Goal: Task Accomplishment & Management: Use online tool/utility

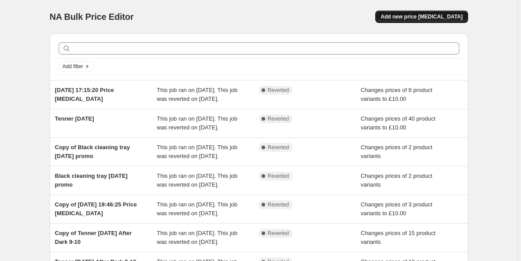
click at [414, 17] on span "Add new price [MEDICAL_DATA]" at bounding box center [422, 16] width 82 height 7
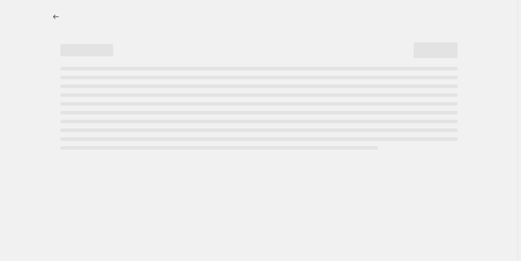
select select "percentage"
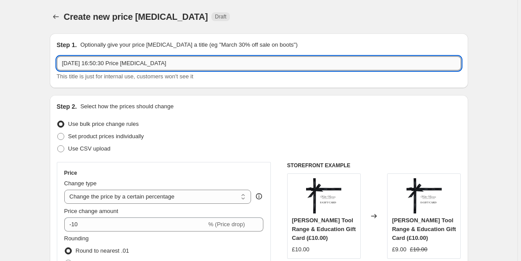
drag, startPoint x: 200, startPoint y: 67, endPoint x: 69, endPoint y: 69, distance: 131.4
click at [69, 69] on input "[DATE] 16:50:30 Price [MEDICAL_DATA]" at bounding box center [259, 63] width 405 height 14
type input "1"
type input "Happy hour £10 tools"
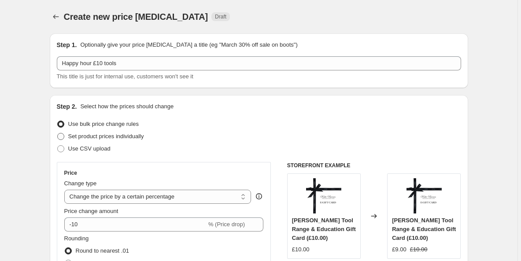
click at [61, 137] on span at bounding box center [60, 136] width 7 height 7
click at [58, 134] on input "Set product prices individually" at bounding box center [57, 133] width 0 height 0
radio input "true"
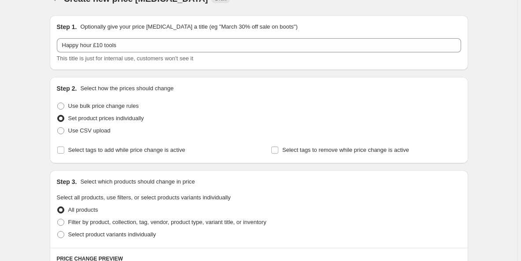
scroll to position [20, 0]
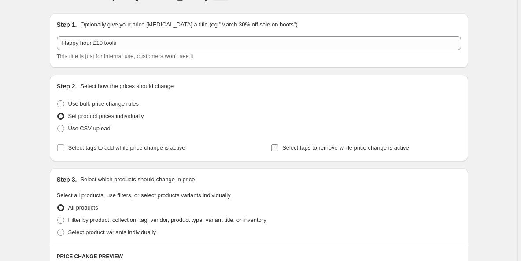
click at [307, 148] on span "Select tags to remove while price change is active" at bounding box center [346, 148] width 127 height 7
click at [279, 148] on input "Select tags to remove while price change is active" at bounding box center [275, 148] width 7 height 7
checkbox input "true"
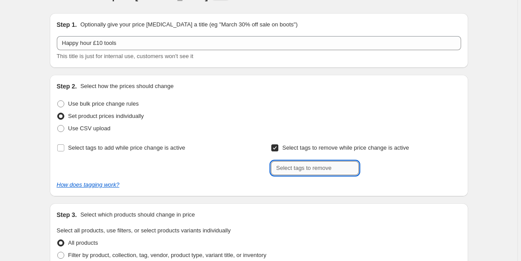
click at [299, 167] on input "text" at bounding box center [315, 168] width 88 height 14
type input "discount applicable"
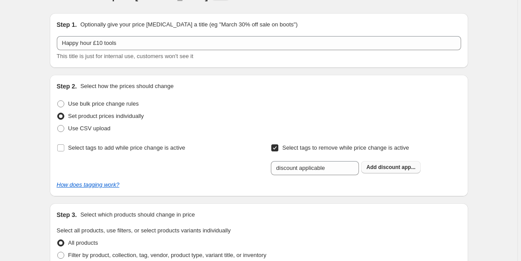
click at [384, 169] on span "discount app..." at bounding box center [397, 167] width 37 height 6
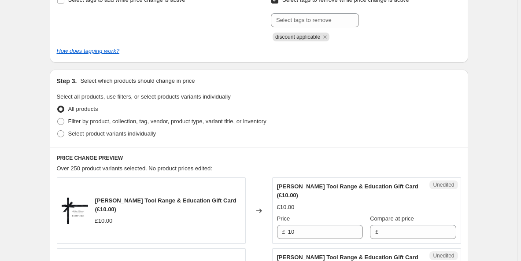
scroll to position [174, 0]
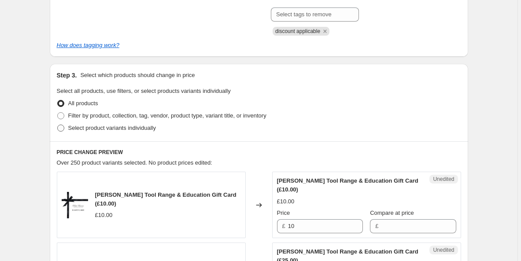
click at [63, 130] on span at bounding box center [60, 128] width 7 height 7
click at [58, 125] on input "Select product variants individually" at bounding box center [57, 125] width 0 height 0
radio input "true"
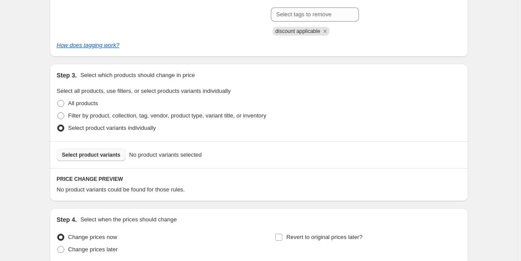
click at [111, 158] on span "Select product variants" at bounding box center [91, 155] width 59 height 7
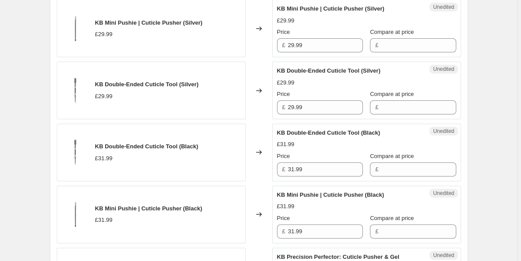
scroll to position [376, 0]
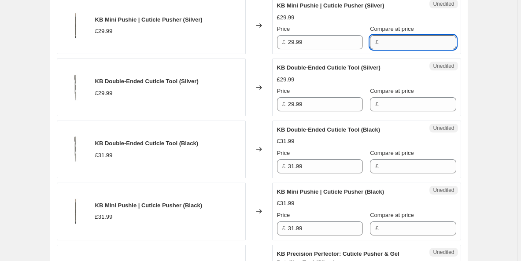
click at [391, 38] on input "Compare at price" at bounding box center [418, 42] width 75 height 14
type input "29.99"
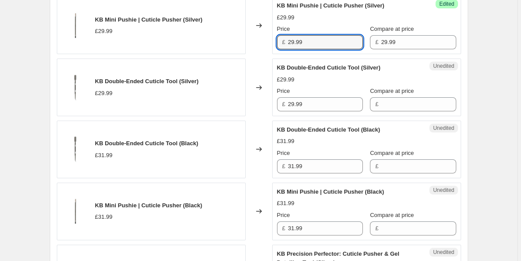
drag, startPoint x: 330, startPoint y: 43, endPoint x: 249, endPoint y: 39, distance: 80.8
click at [249, 39] on div "KB Mini Pushie | Cuticle Pusher (Silver) £29.99 Changed to Success Edited KB Mi…" at bounding box center [259, 25] width 405 height 58
type input "10"
click at [313, 105] on input "29.99" at bounding box center [325, 104] width 75 height 14
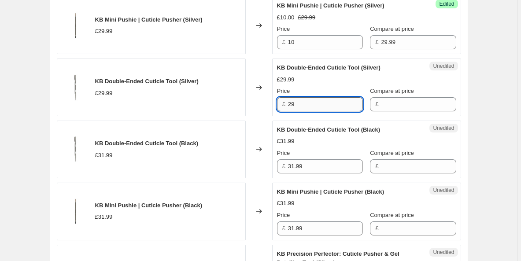
type input "2"
type input "10"
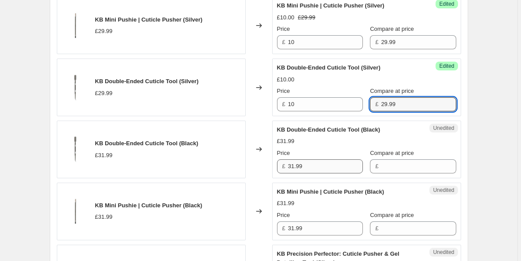
type input "29.99"
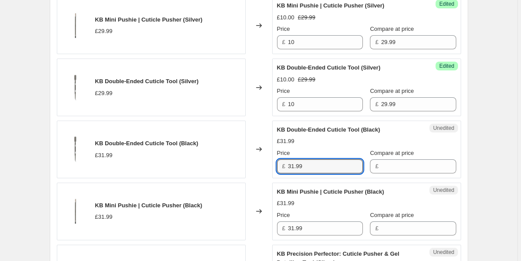
drag, startPoint x: 307, startPoint y: 167, endPoint x: 272, endPoint y: 165, distance: 34.4
click at [272, 165] on div "KB Double-Ended Cuticle Tool (Black) £31.99 Changed to Unedited KB Double-Ended…" at bounding box center [259, 150] width 405 height 58
type input "10"
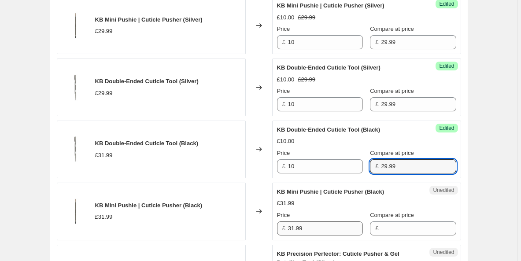
type input "29.99"
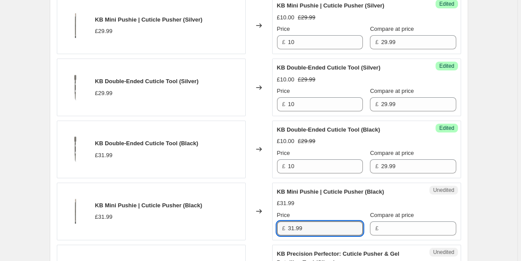
drag, startPoint x: 315, startPoint y: 228, endPoint x: 279, endPoint y: 225, distance: 36.3
click at [279, 225] on div "£ 31.99" at bounding box center [320, 229] width 86 height 14
type input "10"
click at [399, 219] on span "Compare at price" at bounding box center [392, 215] width 44 height 7
click at [399, 222] on input "Compare at price" at bounding box center [418, 229] width 75 height 14
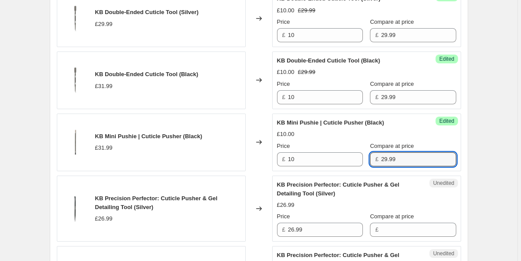
scroll to position [483, 0]
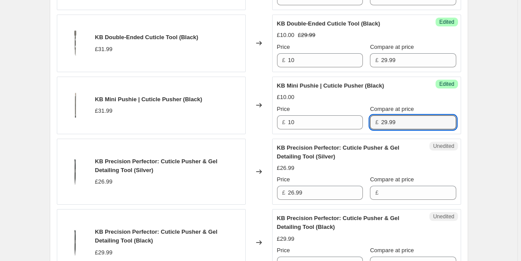
type input "29.99"
click at [342, 202] on div "Unedited KB Precision Perfector: Cuticle Pusher & Gel Detailing Tool (Silver) £…" at bounding box center [366, 172] width 189 height 67
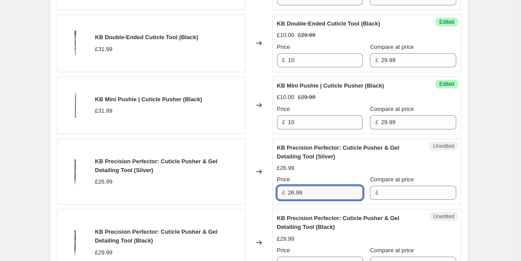
drag, startPoint x: 325, startPoint y: 196, endPoint x: 257, endPoint y: 195, distance: 68.3
click at [257, 195] on div "KB Precision Perfector: Cuticle Pusher & Gel Detailing Tool (Silver) £26.99 Cha…" at bounding box center [259, 172] width 405 height 67
type input "10"
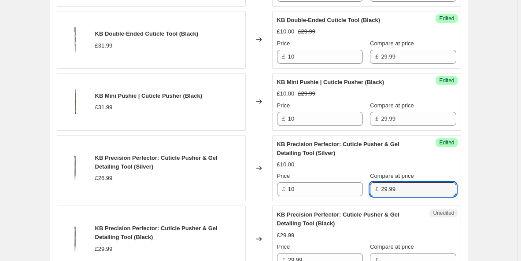
scroll to position [488, 0]
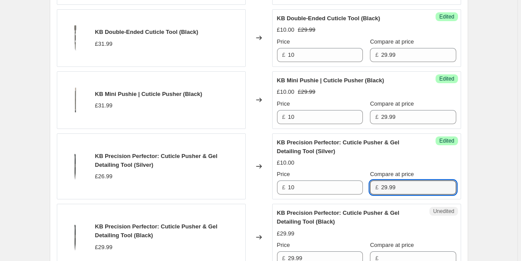
type input "29.99"
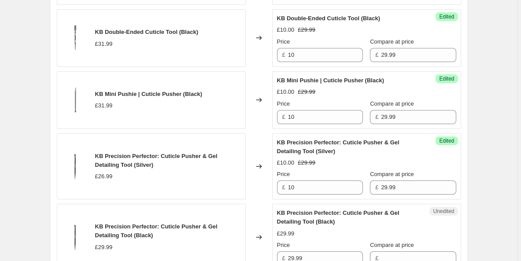
click at [316, 151] on span "KB Precision Perfector: Cuticle Pusher & Gel Detailing Tool (Silver)" at bounding box center [338, 146] width 123 height 15
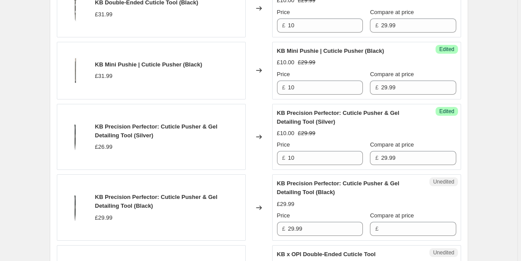
scroll to position [540, 0]
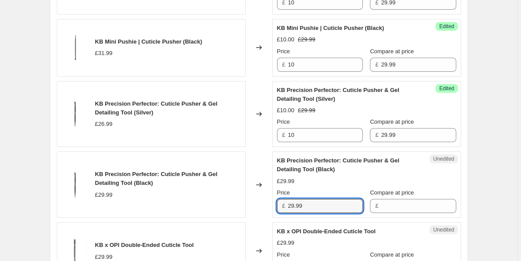
drag, startPoint x: 310, startPoint y: 206, endPoint x: 267, endPoint y: 200, distance: 43.6
click at [267, 200] on div "KB Precision Perfector: Cuticle Pusher & Gel Detailing Tool (Black) £29.99 Chan…" at bounding box center [259, 185] width 405 height 67
type input "10"
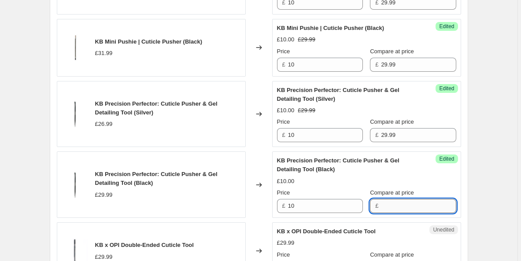
click at [395, 206] on input "Compare at price" at bounding box center [418, 206] width 75 height 14
type input "29.99"
click at [391, 184] on div "£10.00" at bounding box center [366, 181] width 179 height 9
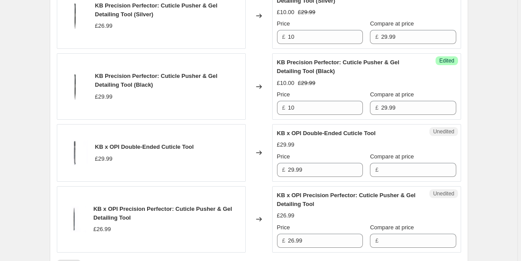
scroll to position [646, 0]
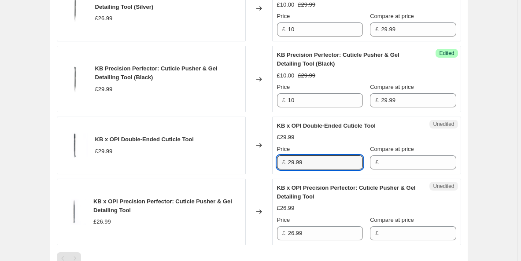
drag, startPoint x: 327, startPoint y: 166, endPoint x: 255, endPoint y: 159, distance: 72.6
click at [255, 159] on div "KB x OPI Double-Ended Cuticle Tool £29.99 Changed to Unedited KB x OPI Double-E…" at bounding box center [259, 146] width 405 height 58
type input "10"
click at [403, 156] on input "Compare at price" at bounding box center [418, 163] width 75 height 14
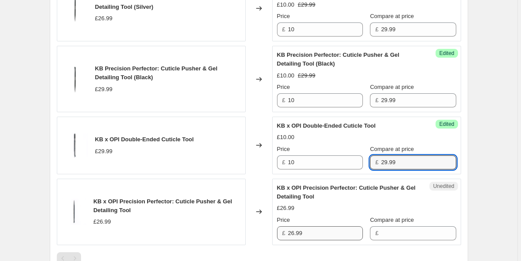
type input "29.99"
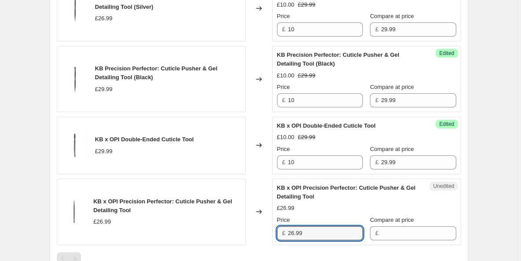
drag, startPoint x: 331, startPoint y: 232, endPoint x: 257, endPoint y: 230, distance: 73.2
click at [257, 230] on div "KB x OPI Precision Perfector: Cuticle Pusher & Gel Detailing Tool £26.99 Change…" at bounding box center [259, 212] width 405 height 67
type input "10"
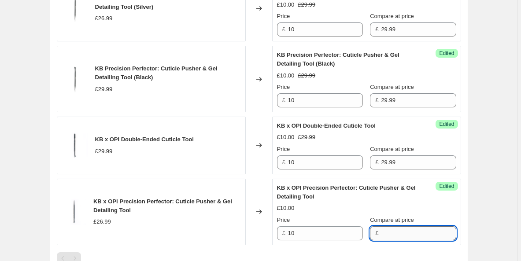
click at [390, 234] on input "Compare at price" at bounding box center [418, 234] width 75 height 14
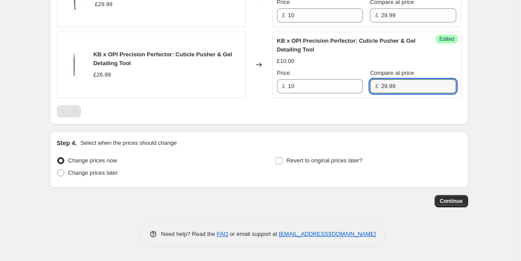
scroll to position [793, 0]
type input "29.99"
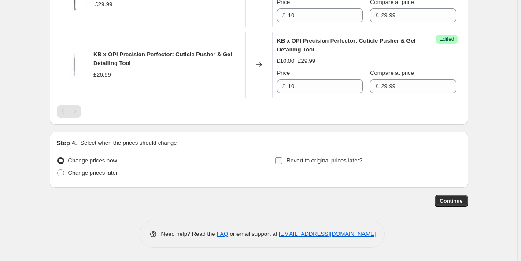
click at [279, 160] on input "Revert to original prices later?" at bounding box center [278, 160] width 7 height 7
checkbox input "true"
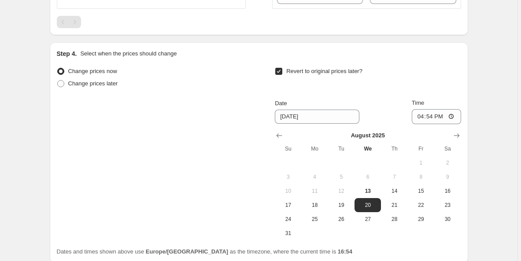
scroll to position [884, 0]
click at [397, 185] on button "14" at bounding box center [394, 190] width 26 height 14
type input "[DATE]"
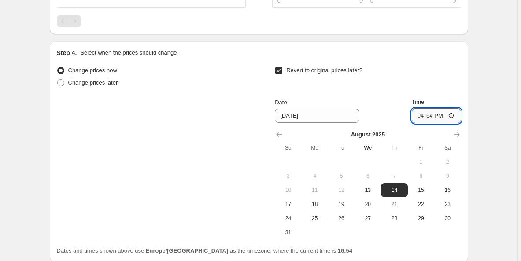
click at [441, 111] on input "16:54" at bounding box center [436, 115] width 49 height 15
click at [453, 115] on input "00:54" at bounding box center [436, 115] width 49 height 15
type input "00:00"
click at [454, 234] on td at bounding box center [448, 233] width 26 height 14
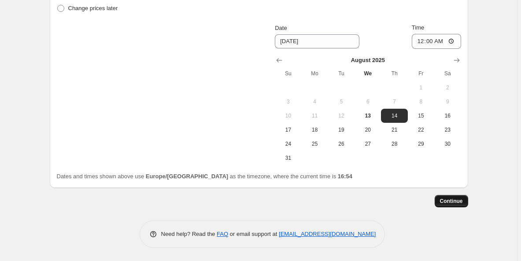
scroll to position [959, 0]
click at [446, 199] on span "Continue" at bounding box center [451, 201] width 23 height 7
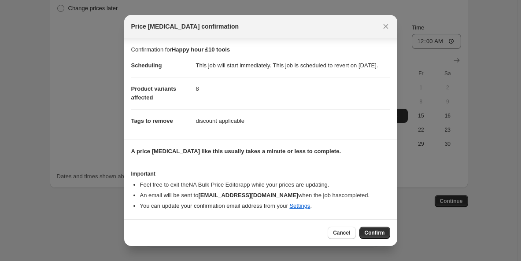
scroll to position [5, 0]
click at [374, 234] on span "Confirm" at bounding box center [375, 233] width 20 height 7
